Goal: Task Accomplishment & Management: Use online tool/utility

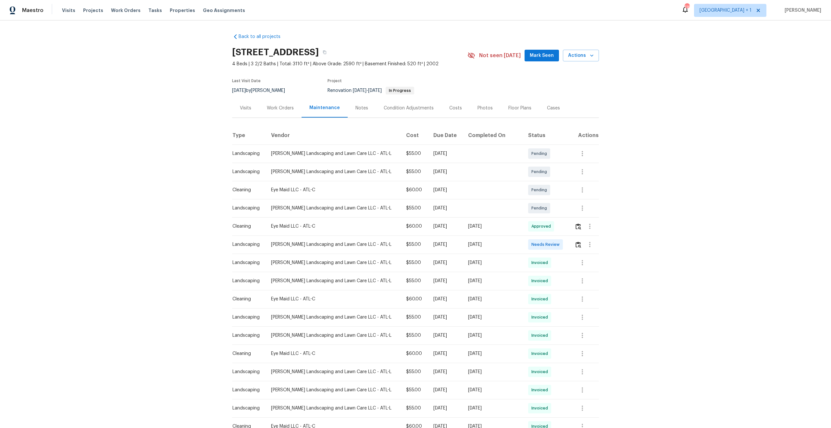
scroll to position [207, 0]
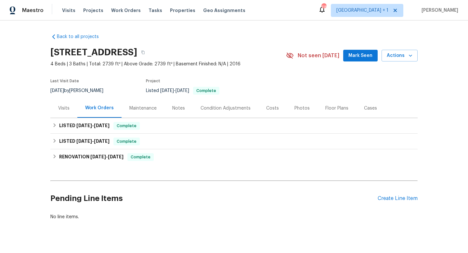
click at [147, 105] on div "Maintenance" at bounding box center [142, 108] width 27 height 6
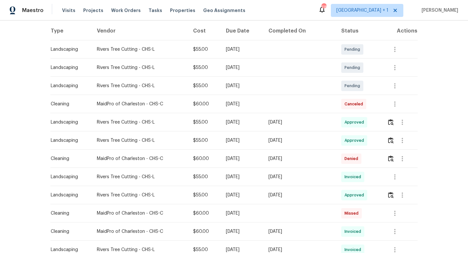
scroll to position [98, 0]
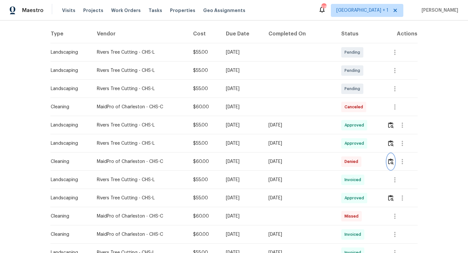
click at [393, 160] on img "button" at bounding box center [391, 161] width 6 height 6
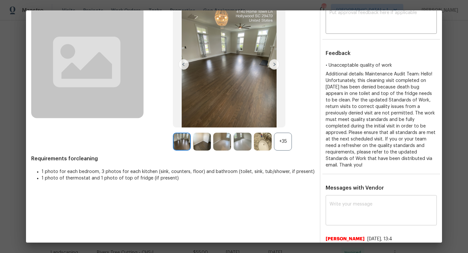
scroll to position [42, 0]
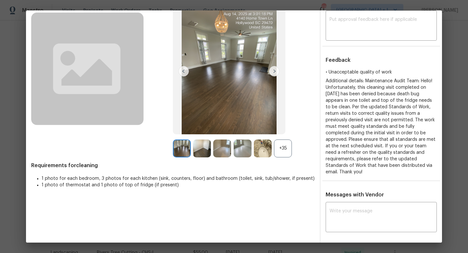
click at [282, 146] on div "+35" at bounding box center [283, 148] width 18 height 18
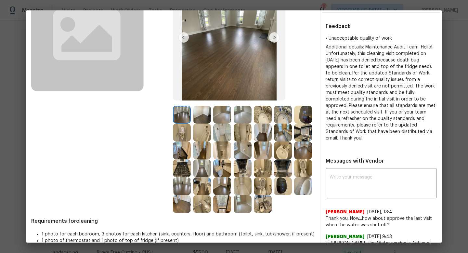
scroll to position [86, 0]
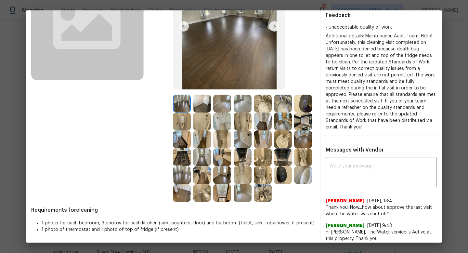
click at [185, 135] on img at bounding box center [182, 139] width 18 height 18
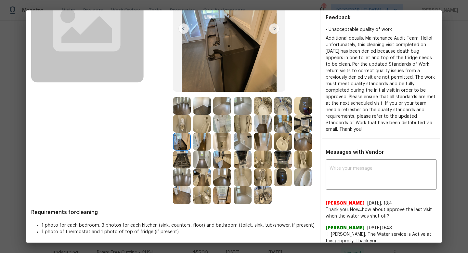
scroll to position [94, 0]
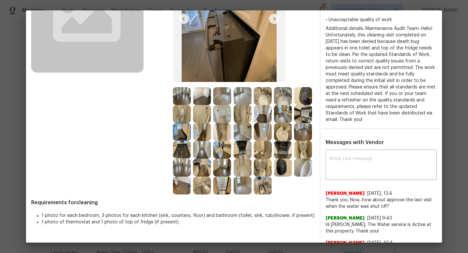
click at [183, 110] on img at bounding box center [182, 114] width 18 height 18
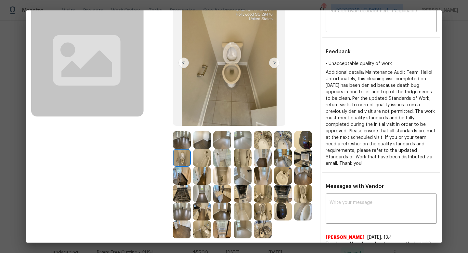
scroll to position [58, 0]
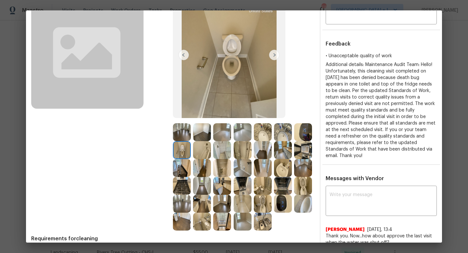
click at [304, 207] on img at bounding box center [303, 203] width 18 height 18
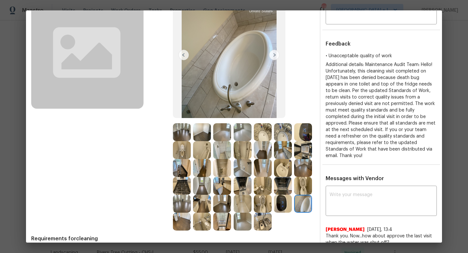
click at [302, 186] on img at bounding box center [303, 186] width 18 height 18
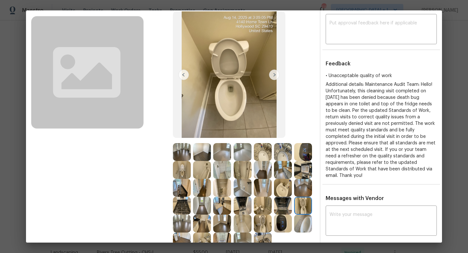
scroll to position [33, 0]
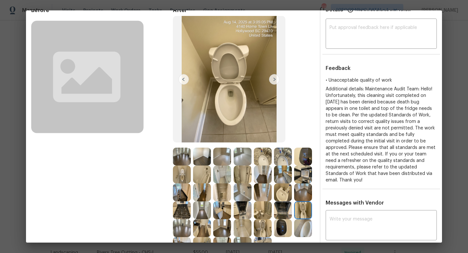
click at [183, 173] on img at bounding box center [182, 174] width 18 height 18
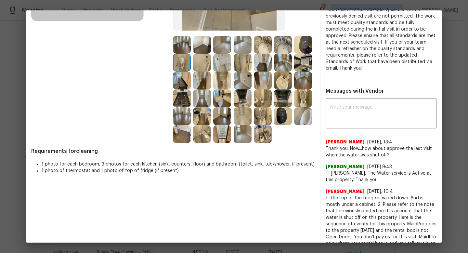
scroll to position [141, 0]
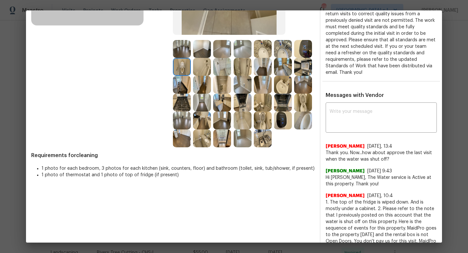
click at [261, 123] on img at bounding box center [263, 120] width 18 height 18
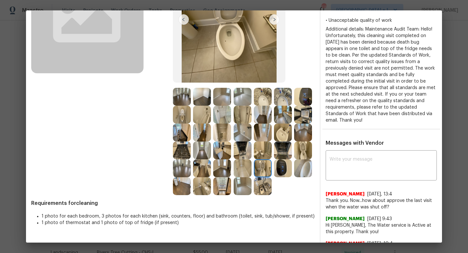
scroll to position [94, 0]
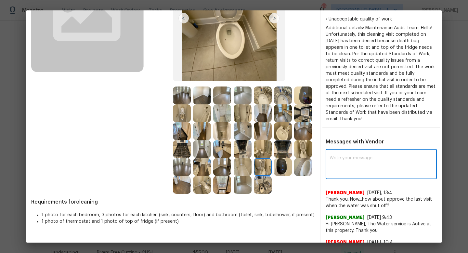
click at [350, 156] on textarea at bounding box center [380, 165] width 103 height 18
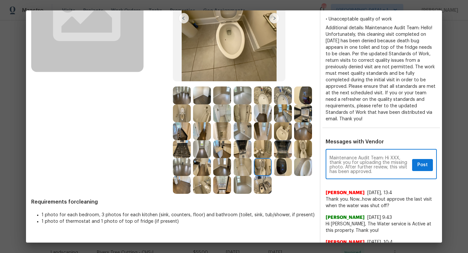
click at [393, 156] on textarea "Maintenance Audit Team: Hi XXX, thank you for uploading the missing photo. Afte…" at bounding box center [369, 165] width 80 height 18
drag, startPoint x: 330, startPoint y: 157, endPoint x: 344, endPoint y: 160, distance: 14.3
click at [344, 160] on textarea "Maintenance Audit Team: Hi [PERSON_NAME], thank you for uploading the missing p…" at bounding box center [369, 165] width 80 height 18
click at [355, 161] on textarea "Maintenance Audit Team: Hi [PERSON_NAME], after further review, this visit has …" at bounding box center [369, 165] width 80 height 18
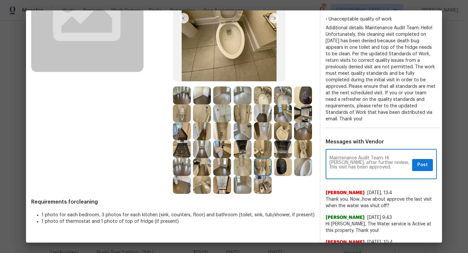
click at [355, 161] on textarea "Maintenance Audit Team: Hi [PERSON_NAME], after further review, this visit has …" at bounding box center [369, 165] width 80 height 18
type textarea "Maintenance Audit Team: Hi [PERSON_NAME], after further review, this visit has …"
click at [418, 161] on span "Post" at bounding box center [422, 165] width 10 height 8
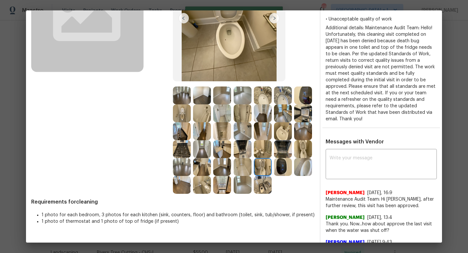
scroll to position [0, 0]
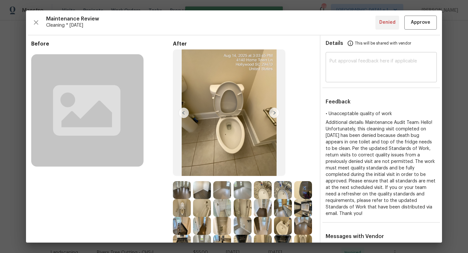
click at [386, 75] on textarea at bounding box center [380, 68] width 103 height 18
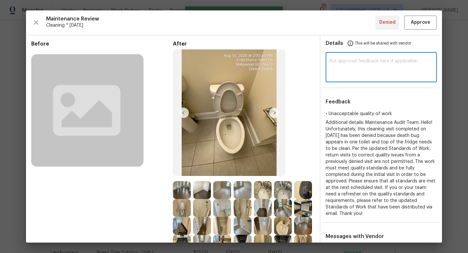
paste textarea "Maintenance Audit Team: Hi [PERSON_NAME], after further review, this visit has …"
type textarea "Maintenance Audit Team: Hi [PERSON_NAME], after further review, this visit has …"
click at [420, 21] on span "Approve" at bounding box center [419, 23] width 19 height 8
